Goal: Find specific page/section

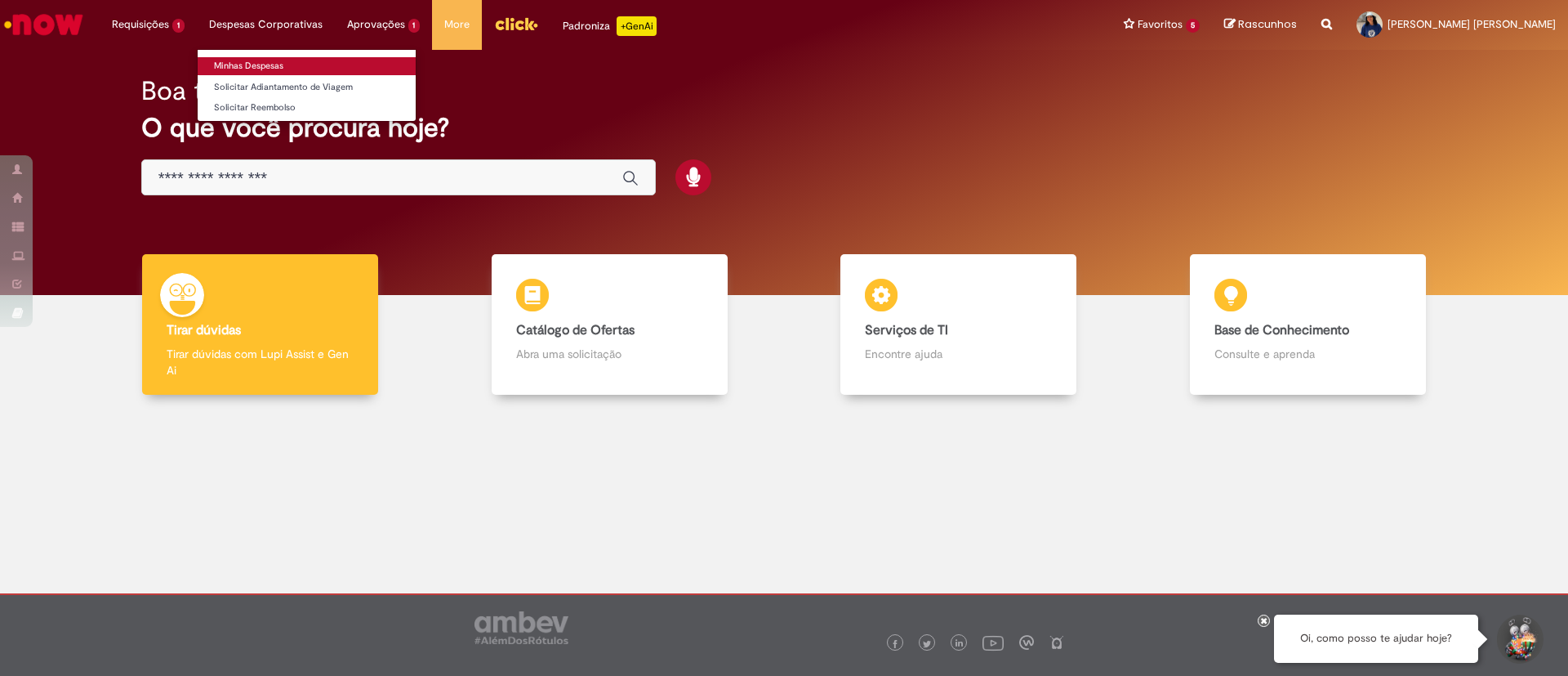
click at [267, 61] on link "Minhas Despesas" at bounding box center [306, 66] width 218 height 18
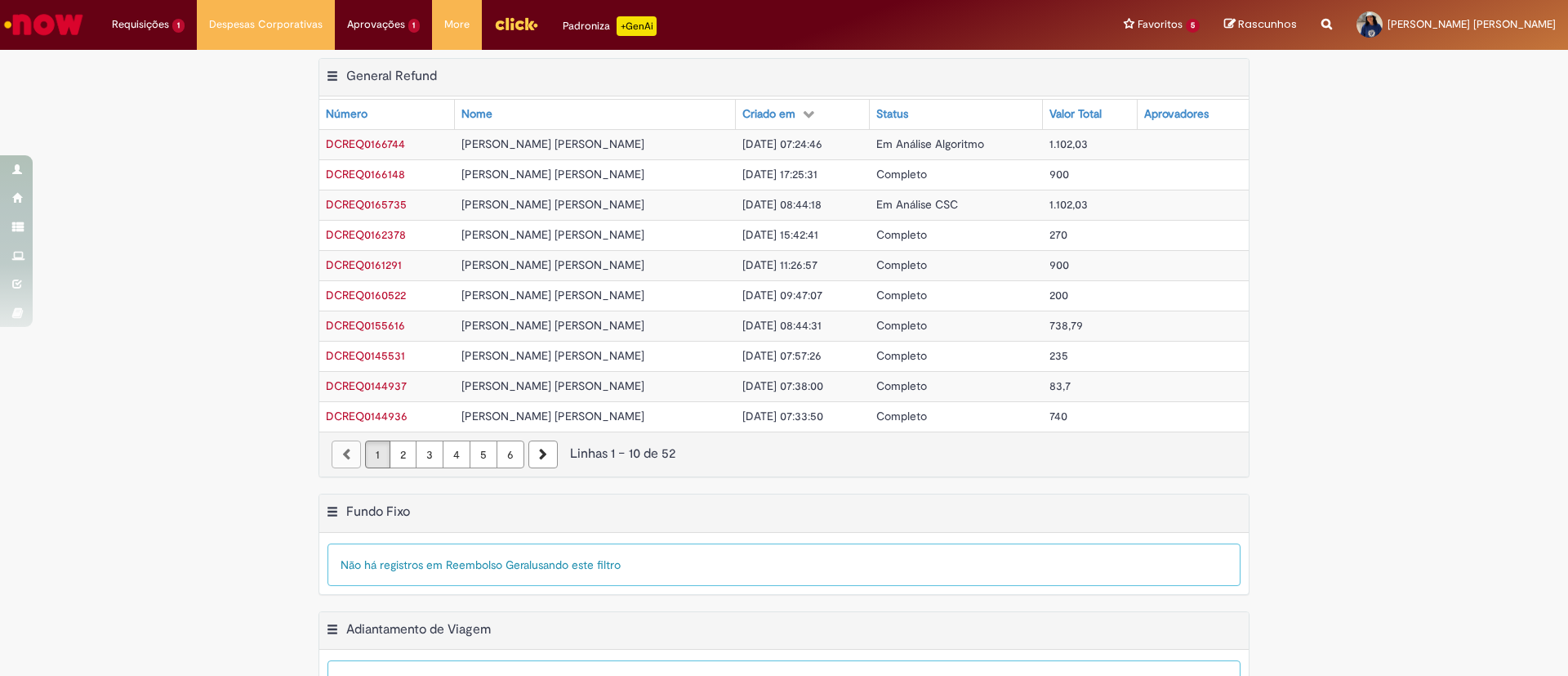
click at [61, 21] on img "Ir para a Homepage" at bounding box center [44, 24] width 84 height 32
